Goal: Task Accomplishment & Management: Manage account settings

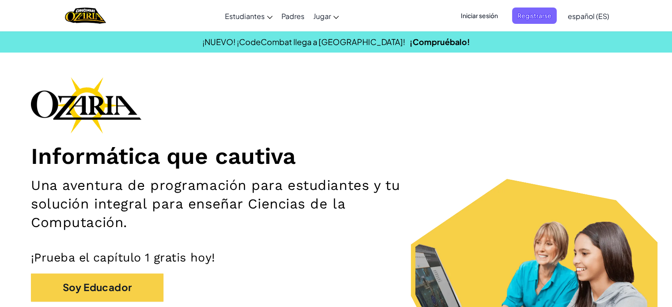
click at [485, 20] on span "Iniciar sesión" at bounding box center [479, 16] width 48 height 16
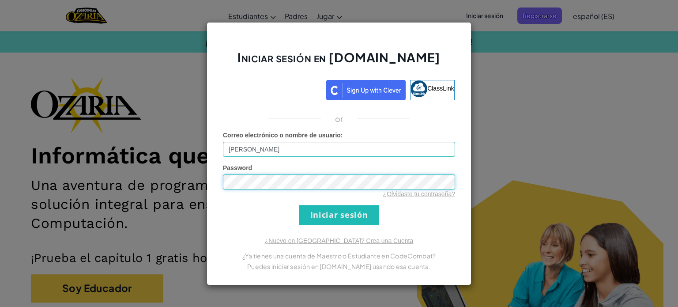
click at [216, 180] on div "Iniciar sesión en [DOMAIN_NAME] ClassLink or Error desconocido. Correo electrón…" at bounding box center [339, 153] width 265 height 263
click at [290, 153] on input "[PERSON_NAME]" at bounding box center [339, 149] width 232 height 15
drag, startPoint x: 270, startPoint y: 149, endPoint x: 215, endPoint y: 148, distance: 55.6
click at [215, 148] on div "Iniciar sesión en [DOMAIN_NAME] ClassLink or Error desconocido. Correo electrón…" at bounding box center [339, 153] width 265 height 263
paste input "[PERSON_NAME] [PERSON_NAME] C"
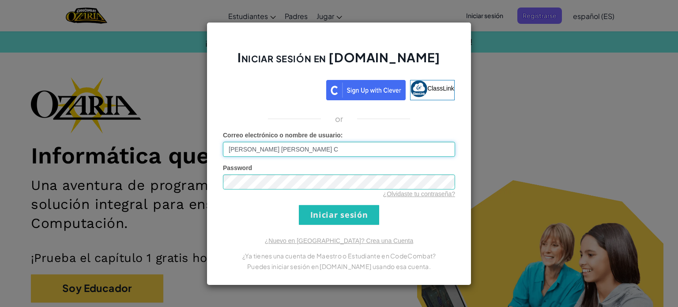
type input "[PERSON_NAME] [PERSON_NAME] C"
click at [410, 218] on form "Correo electrónico o nombre de usuario : [PERSON_NAME] [PERSON_NAME] C Password…" at bounding box center [339, 178] width 232 height 94
click at [348, 215] on input "Iniciar sesión" at bounding box center [339, 215] width 80 height 20
